Goal: Task Accomplishment & Management: Manage account settings

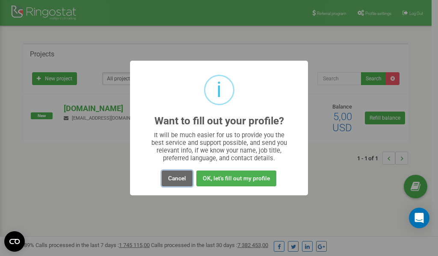
click at [176, 179] on button "Cancel" at bounding box center [177, 179] width 31 height 16
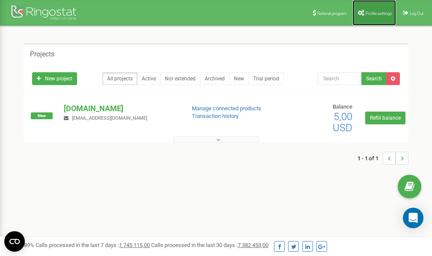
click at [372, 14] on span "Profile settings" at bounding box center [378, 13] width 26 height 5
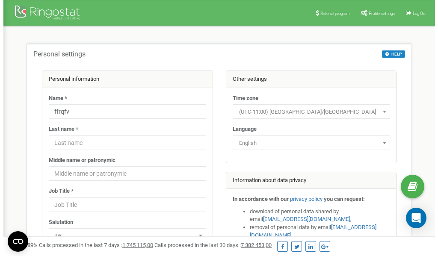
scroll to position [43, 0]
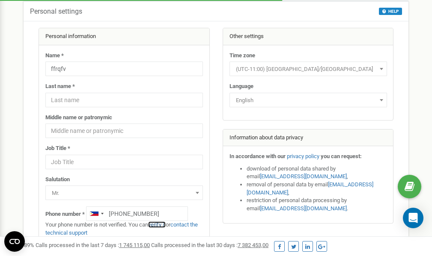
click at [161, 226] on link "verify it" at bounding box center [157, 225] width 18 height 6
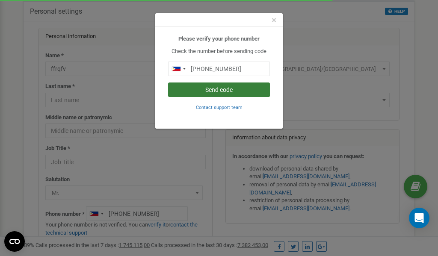
click at [222, 90] on button "Send code" at bounding box center [219, 90] width 102 height 15
